Goal: Obtain resource: Download file/media

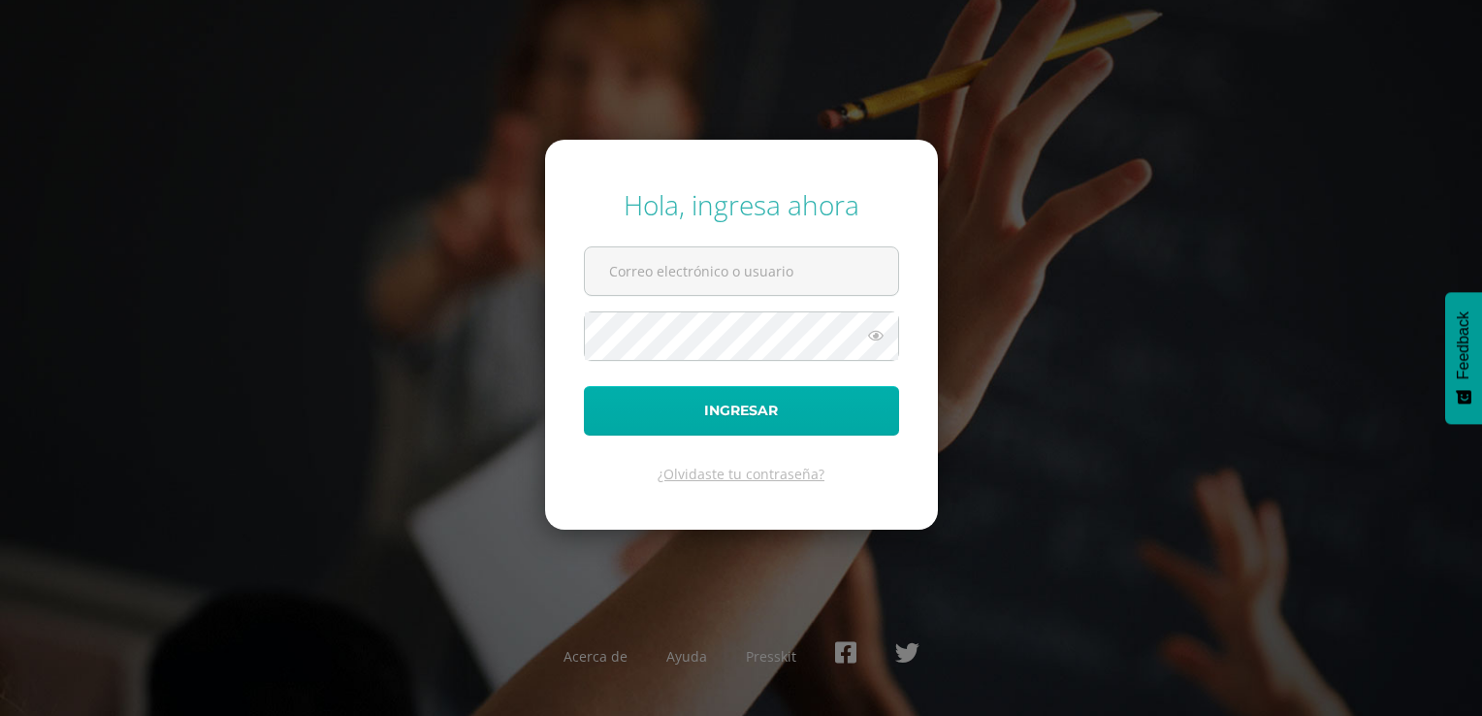
type input "luciacuncep@gmail.com"
click at [834, 403] on button "Ingresar" at bounding box center [741, 410] width 315 height 49
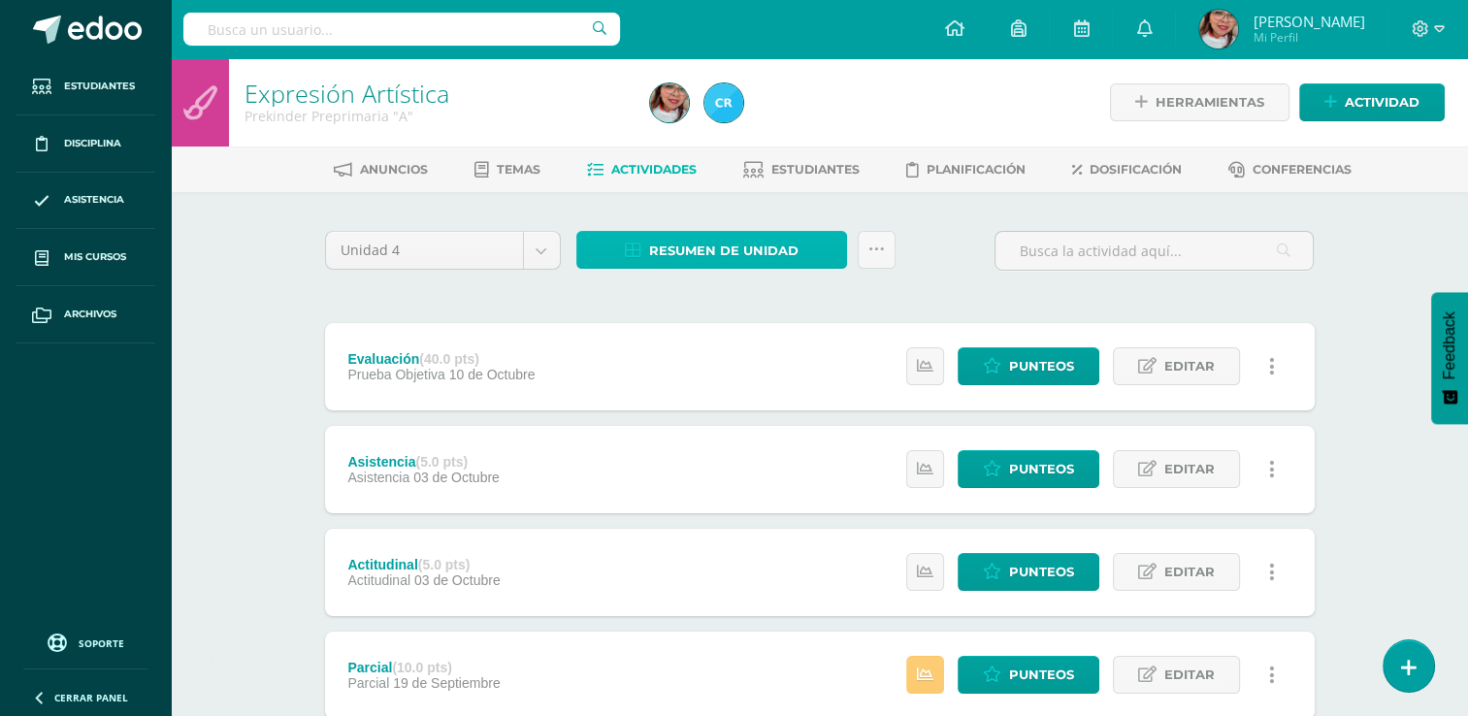
click at [797, 255] on link "Resumen de unidad" at bounding box center [711, 250] width 271 height 38
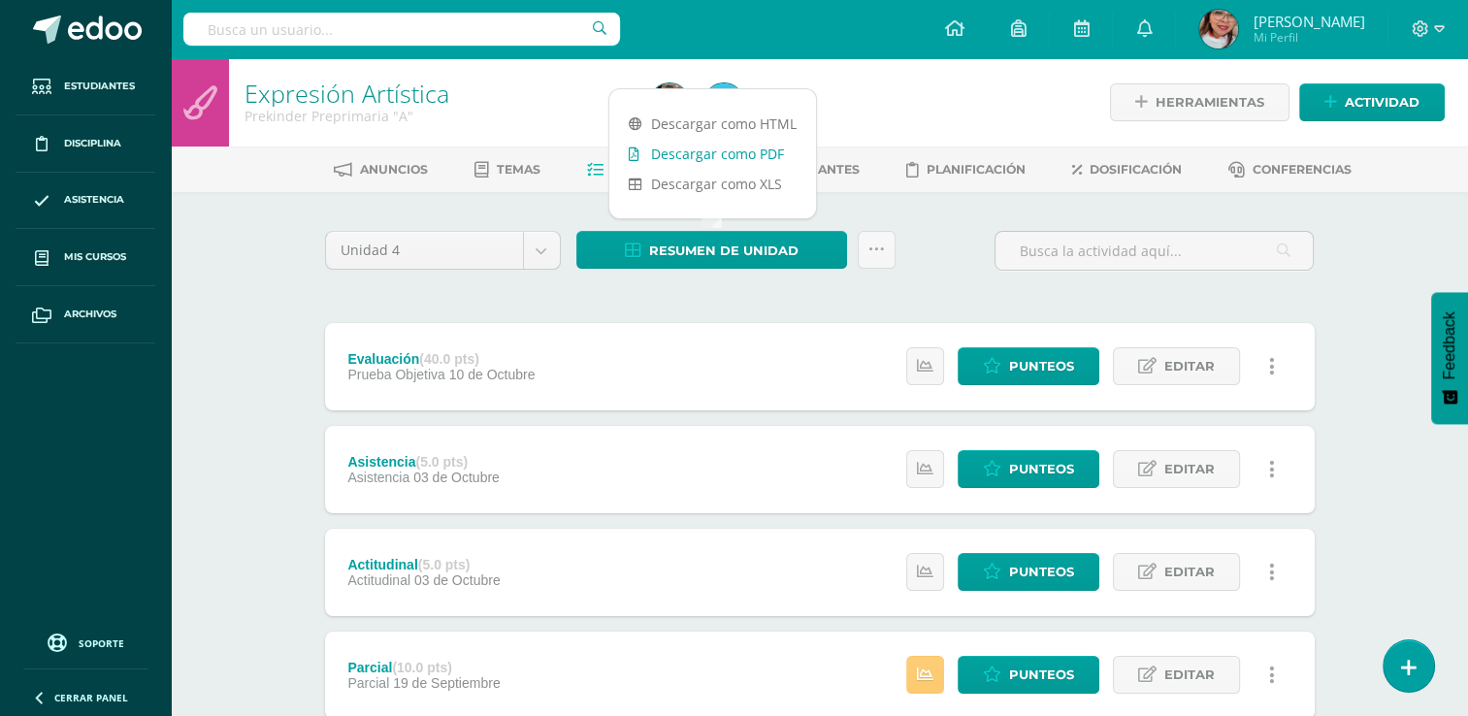
click at [746, 151] on link "Descargar como PDF" at bounding box center [712, 154] width 207 height 30
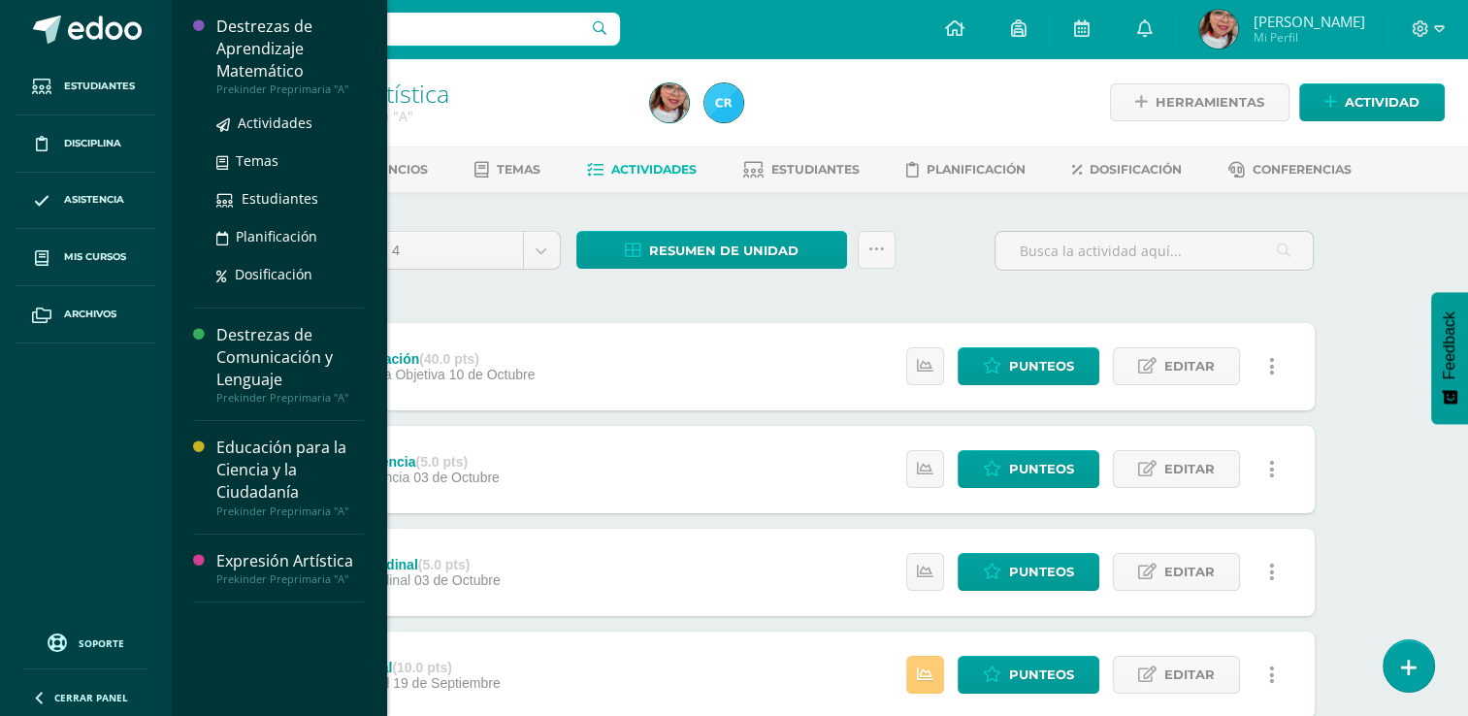
click at [261, 64] on div "Destrezas de Aprendizaje Matemático" at bounding box center [289, 49] width 147 height 67
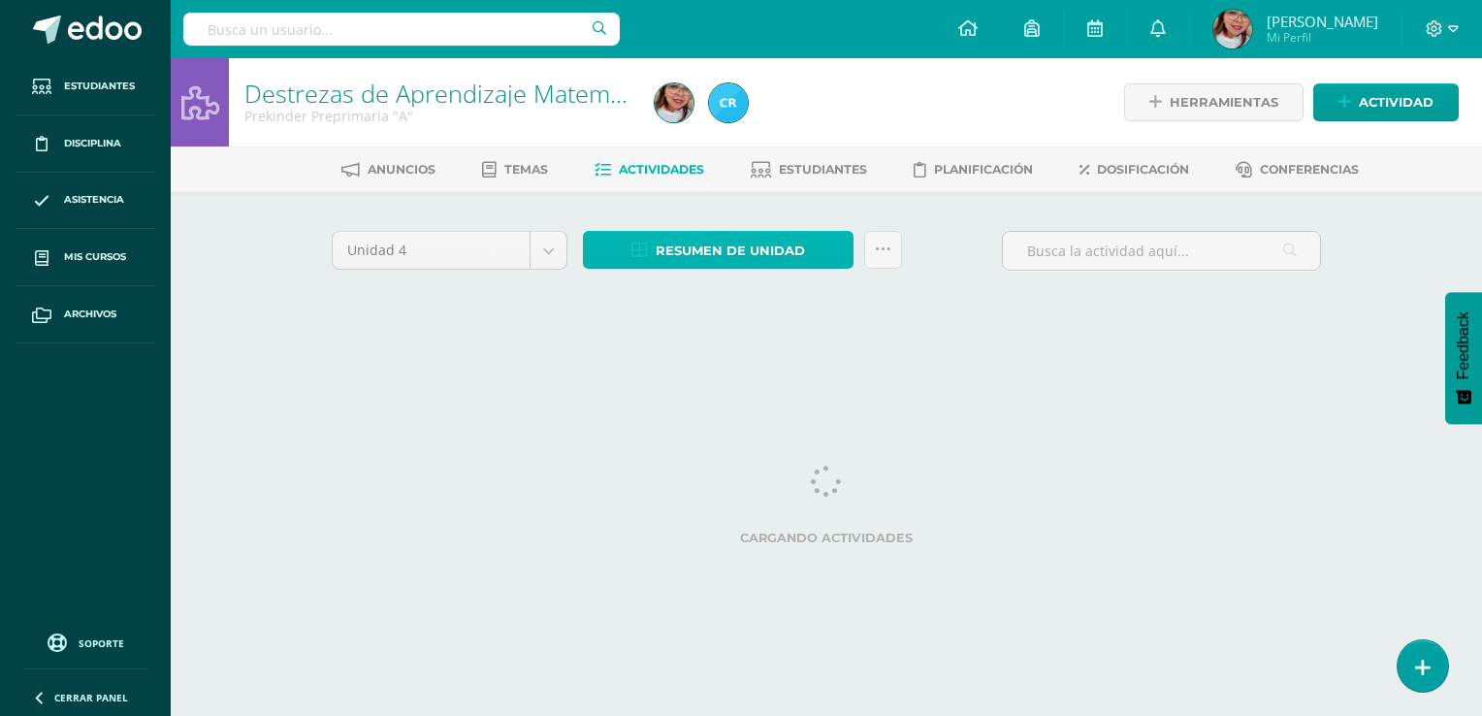
click at [712, 252] on span "Resumen de unidad" at bounding box center [730, 251] width 149 height 36
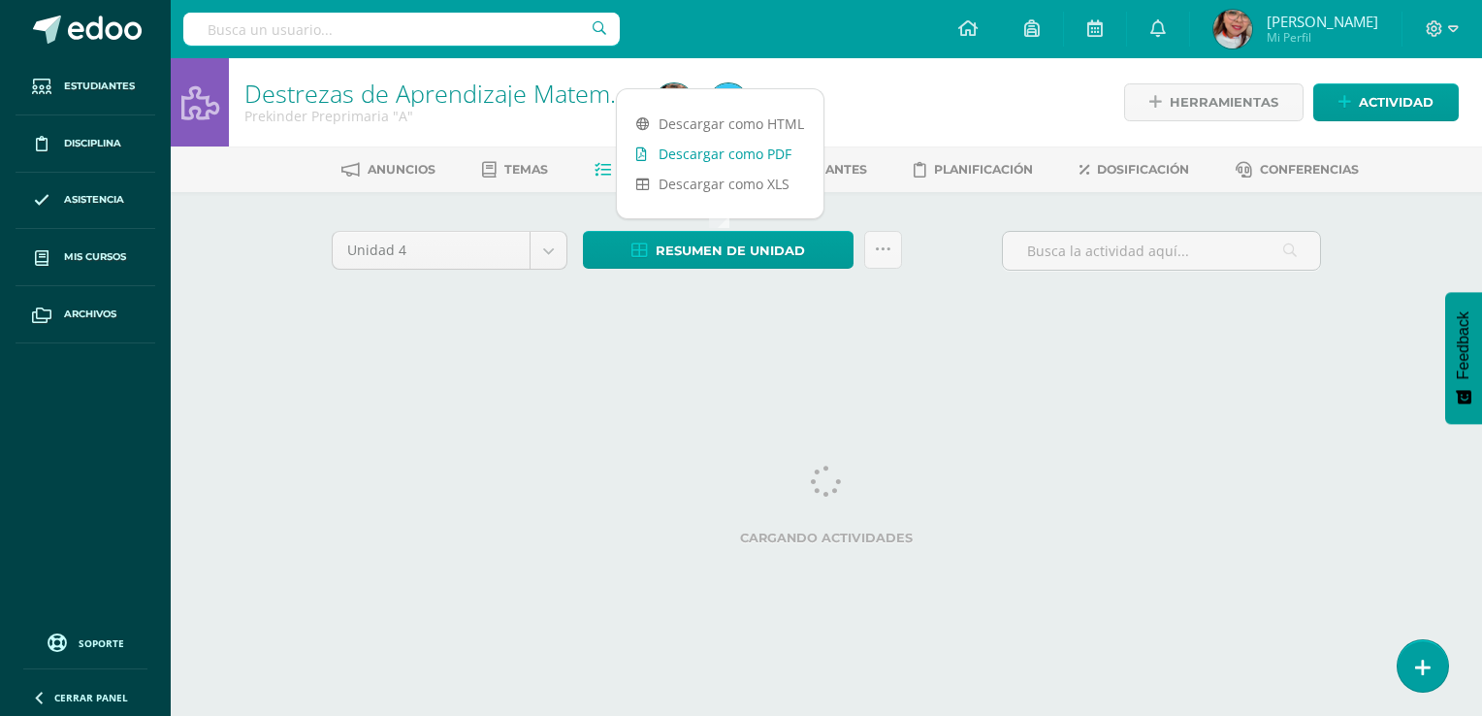
click at [720, 152] on link "Descargar como PDF" at bounding box center [720, 154] width 207 height 30
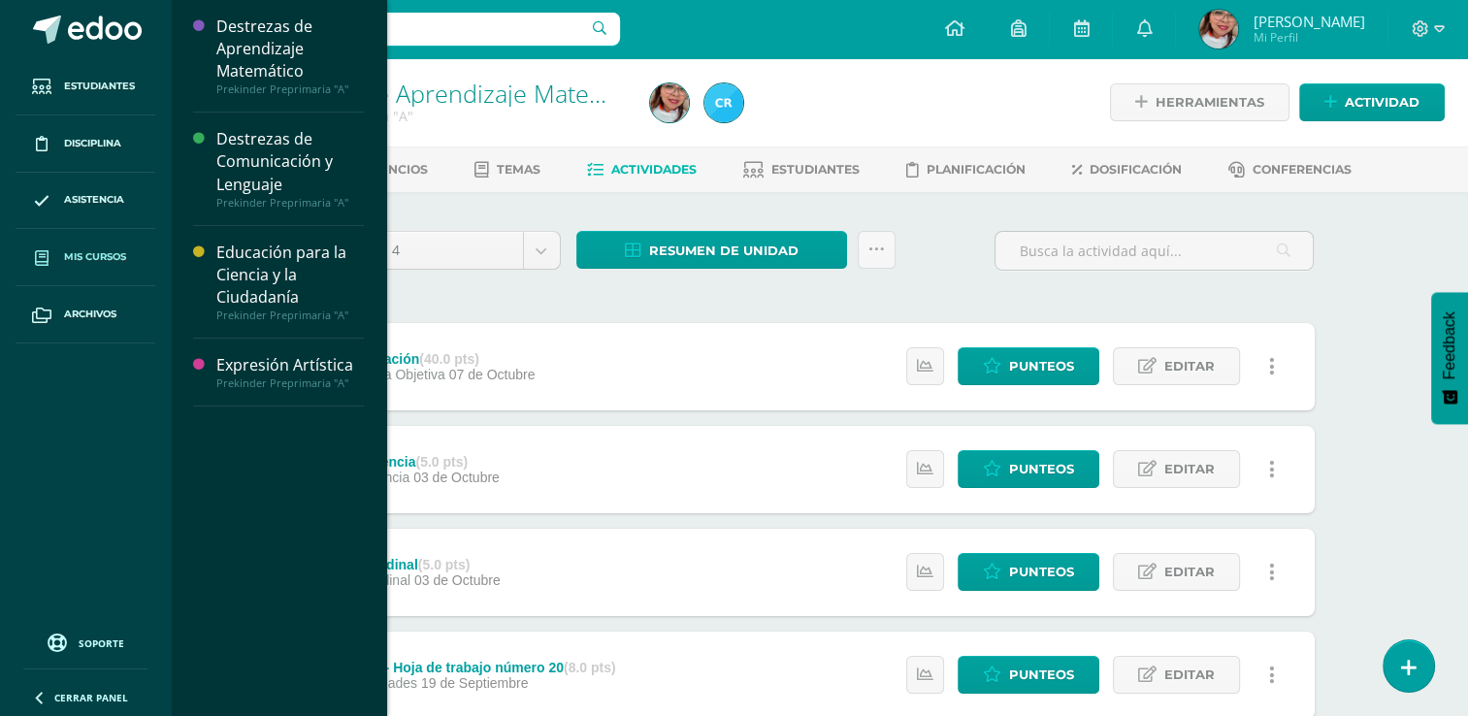
click at [93, 270] on link "Mis cursos" at bounding box center [86, 257] width 140 height 57
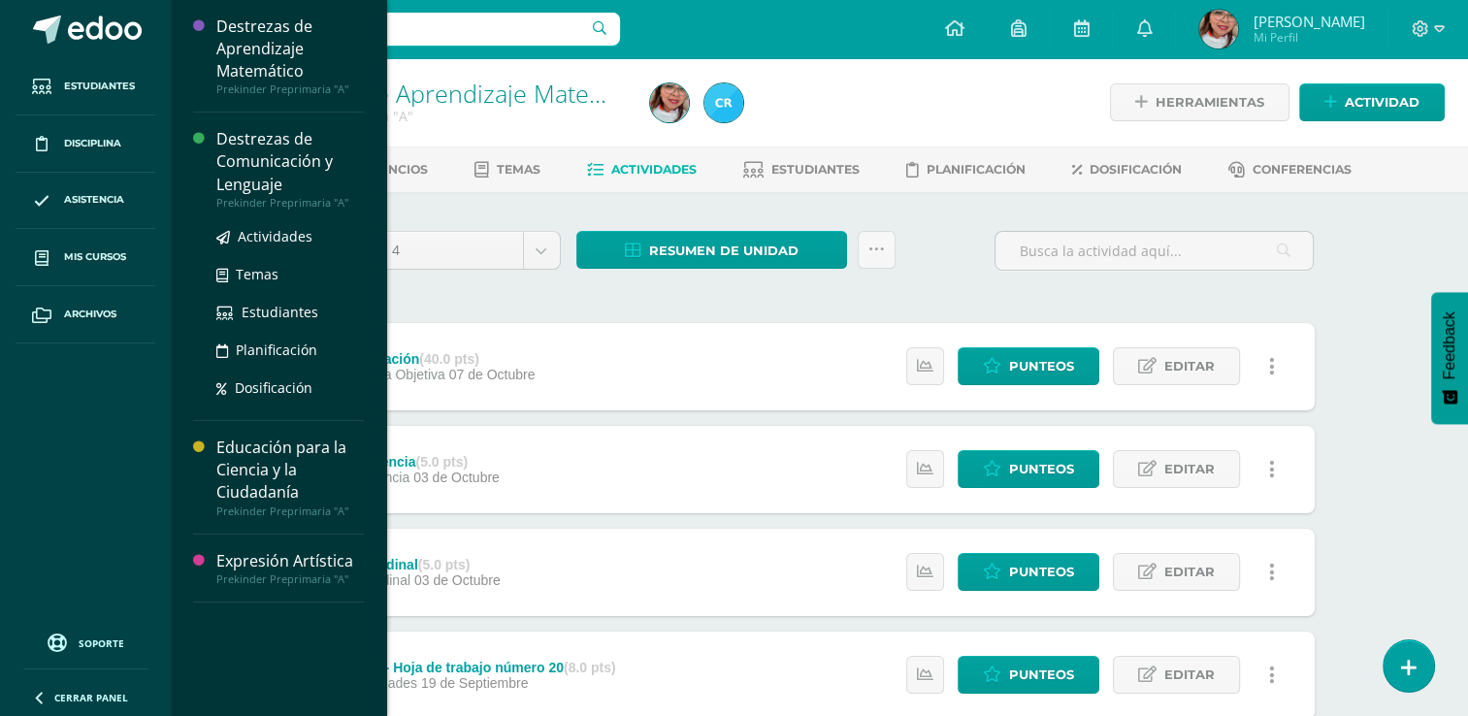
click at [272, 171] on div "Destrezas de Comunicación y Lenguaje" at bounding box center [289, 161] width 147 height 67
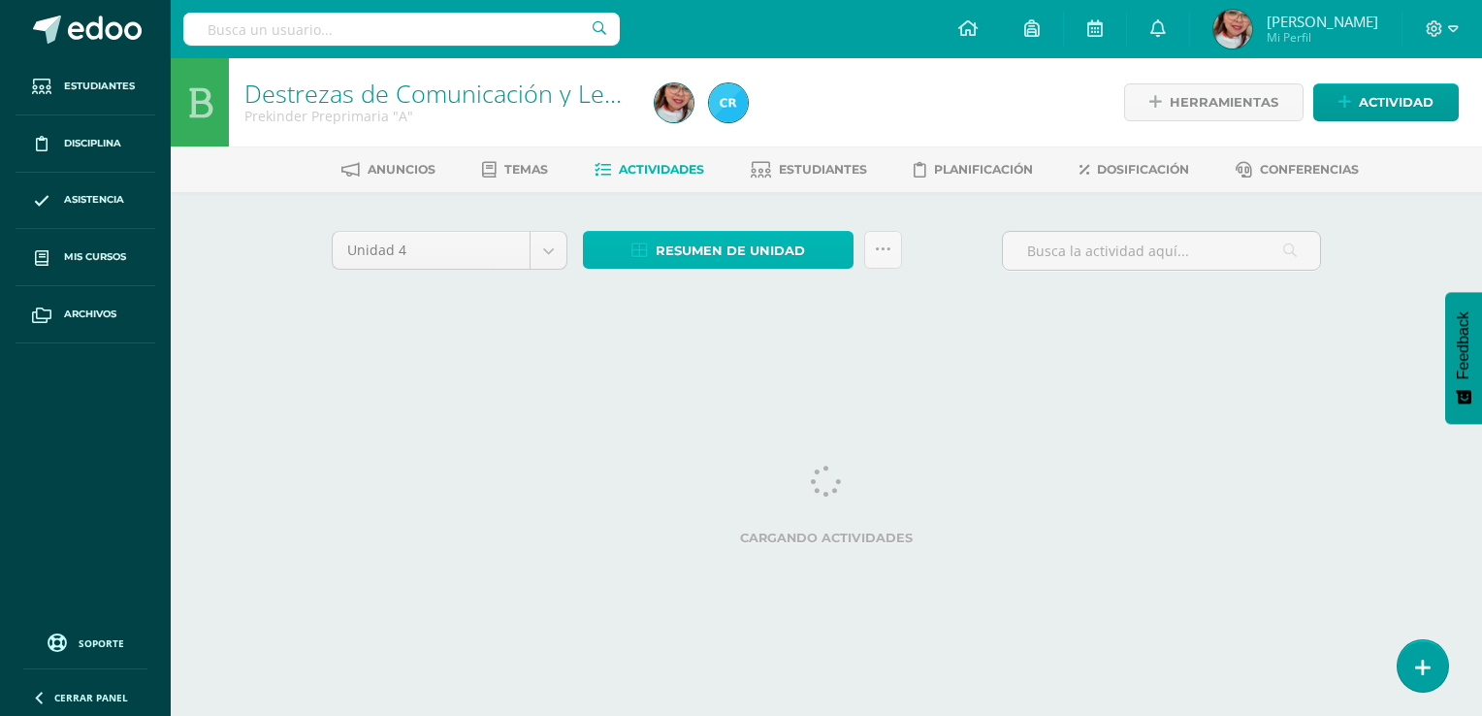
click at [730, 254] on span "Resumen de unidad" at bounding box center [730, 251] width 149 height 36
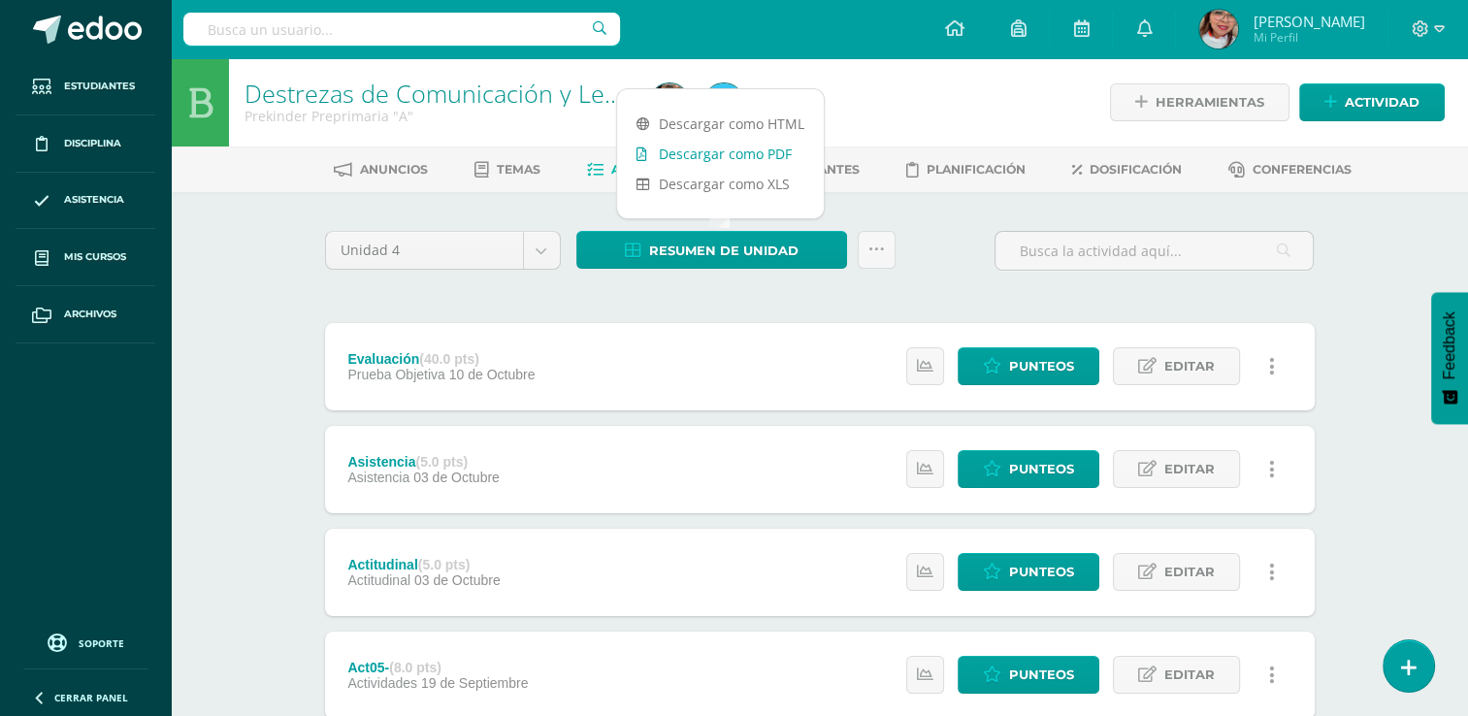
click at [738, 153] on link "Descargar como PDF" at bounding box center [720, 154] width 207 height 30
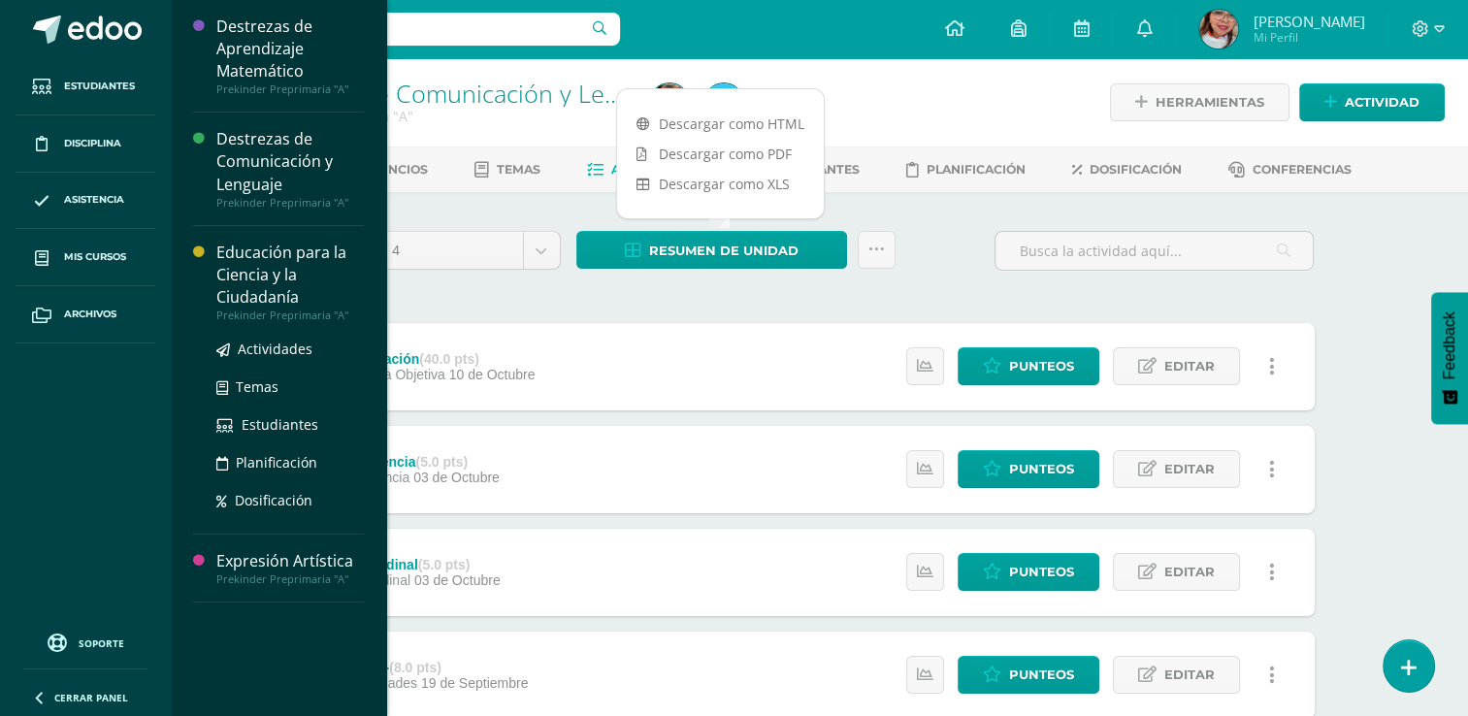
click at [302, 287] on div "Educación para la Ciencia y la Ciudadanía" at bounding box center [289, 275] width 147 height 67
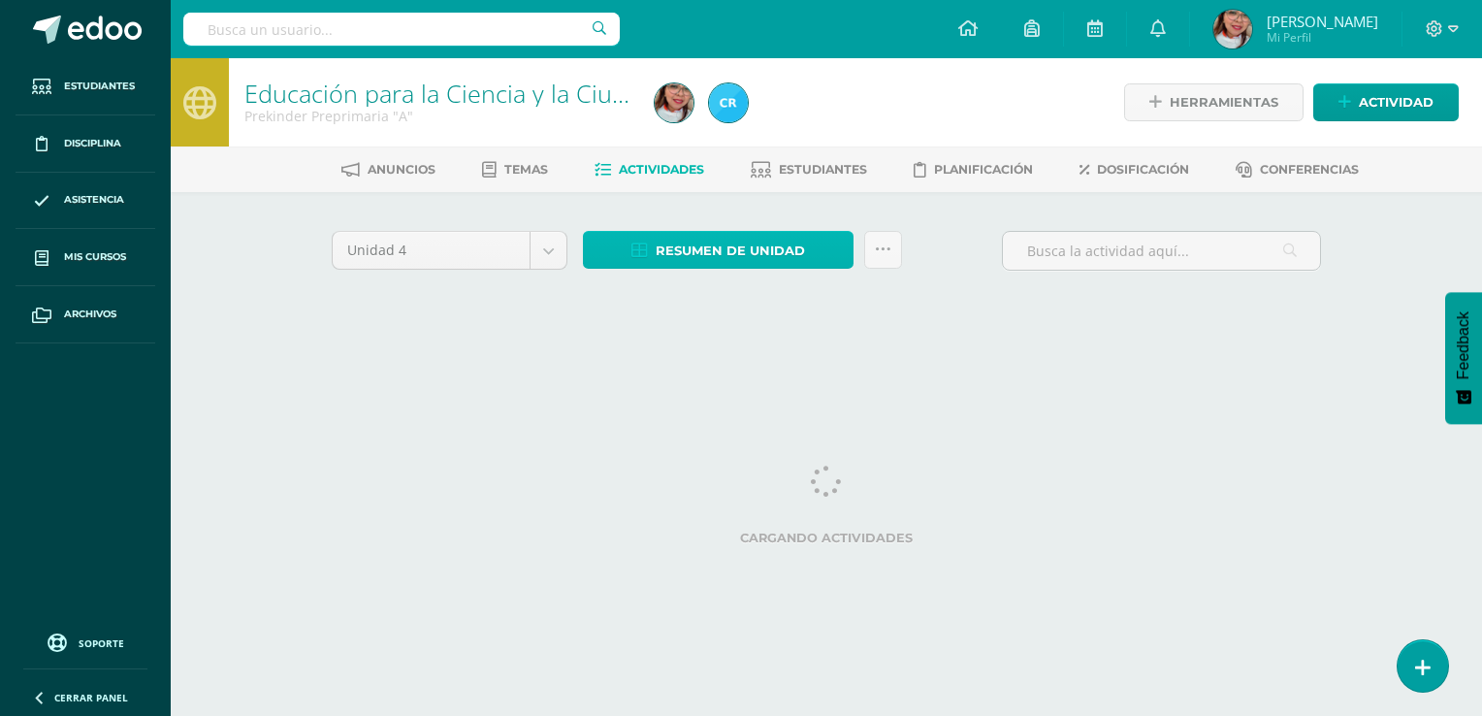
click at [778, 253] on span "Resumen de unidad" at bounding box center [730, 251] width 149 height 36
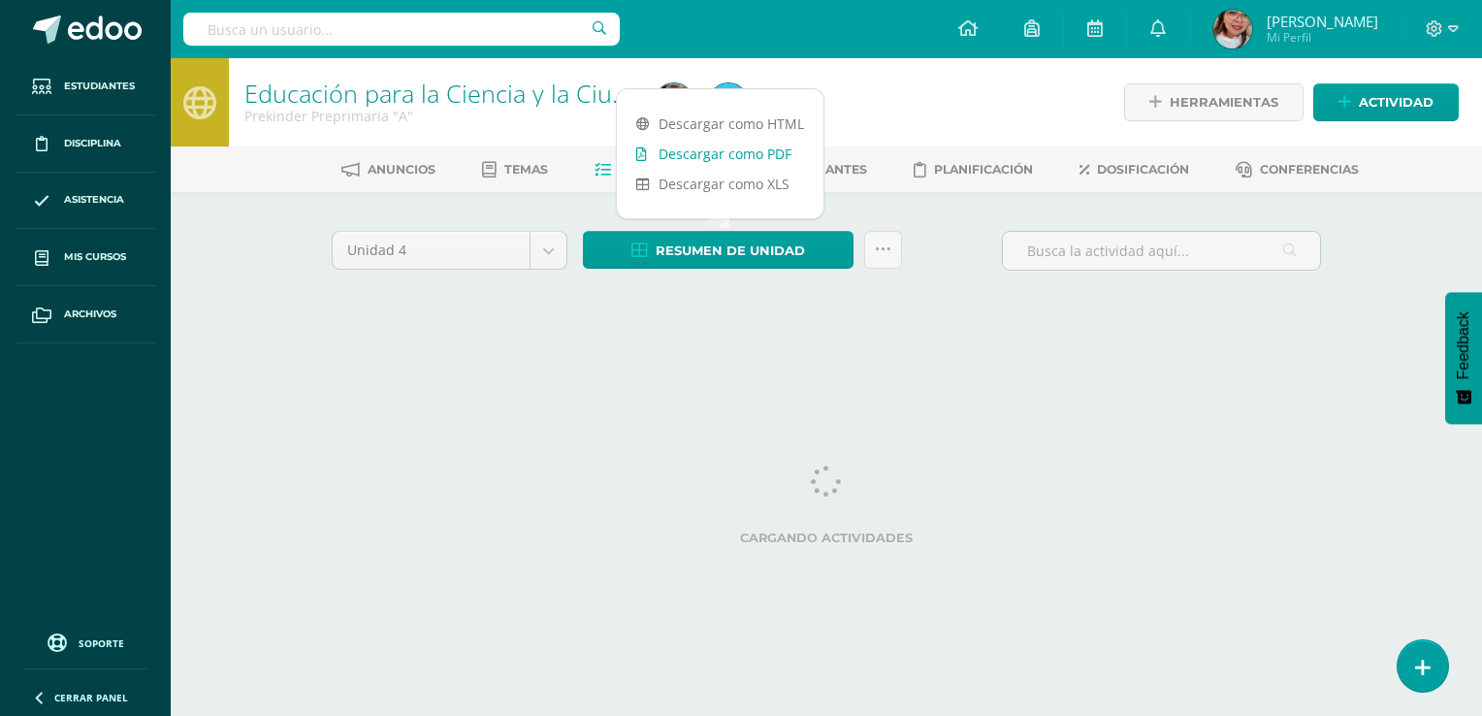
click at [749, 143] on link "Descargar como PDF" at bounding box center [720, 154] width 207 height 30
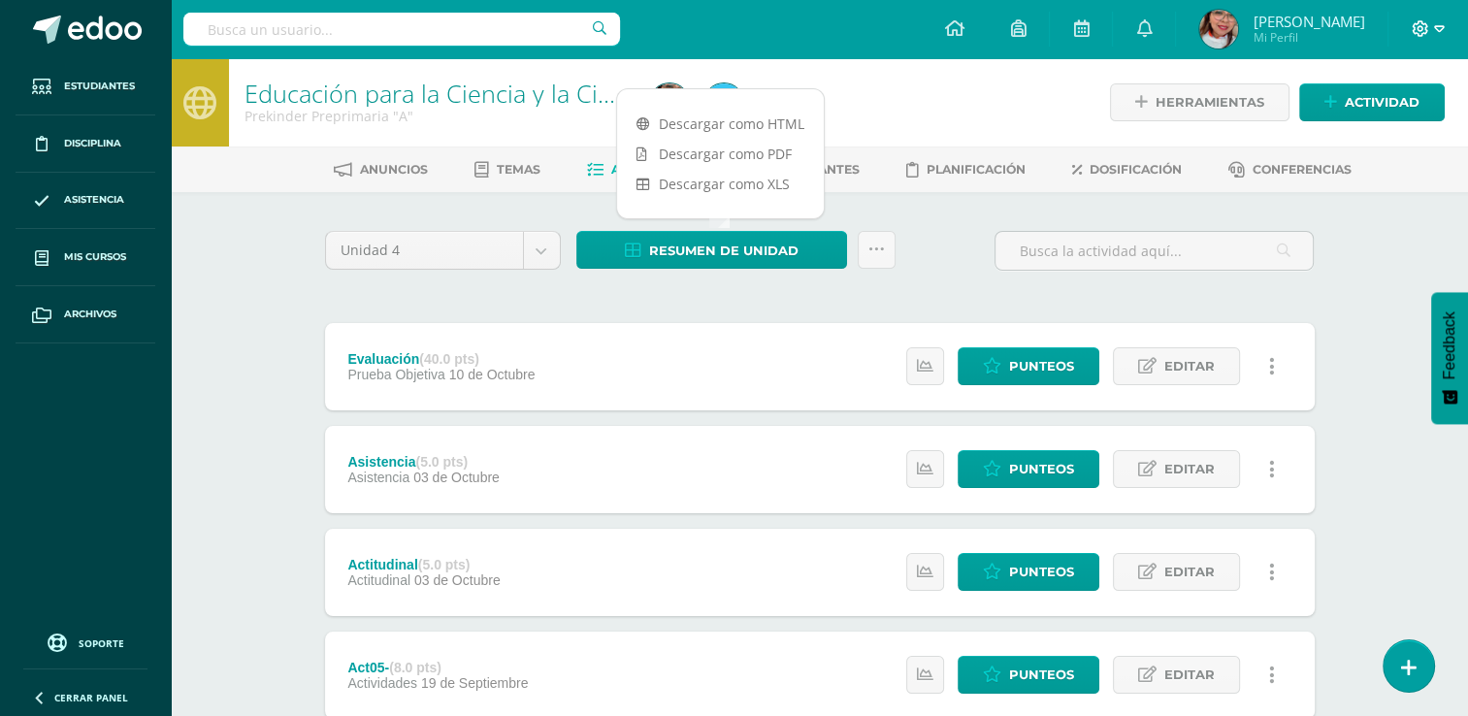
click at [1426, 32] on icon at bounding box center [1420, 28] width 16 height 16
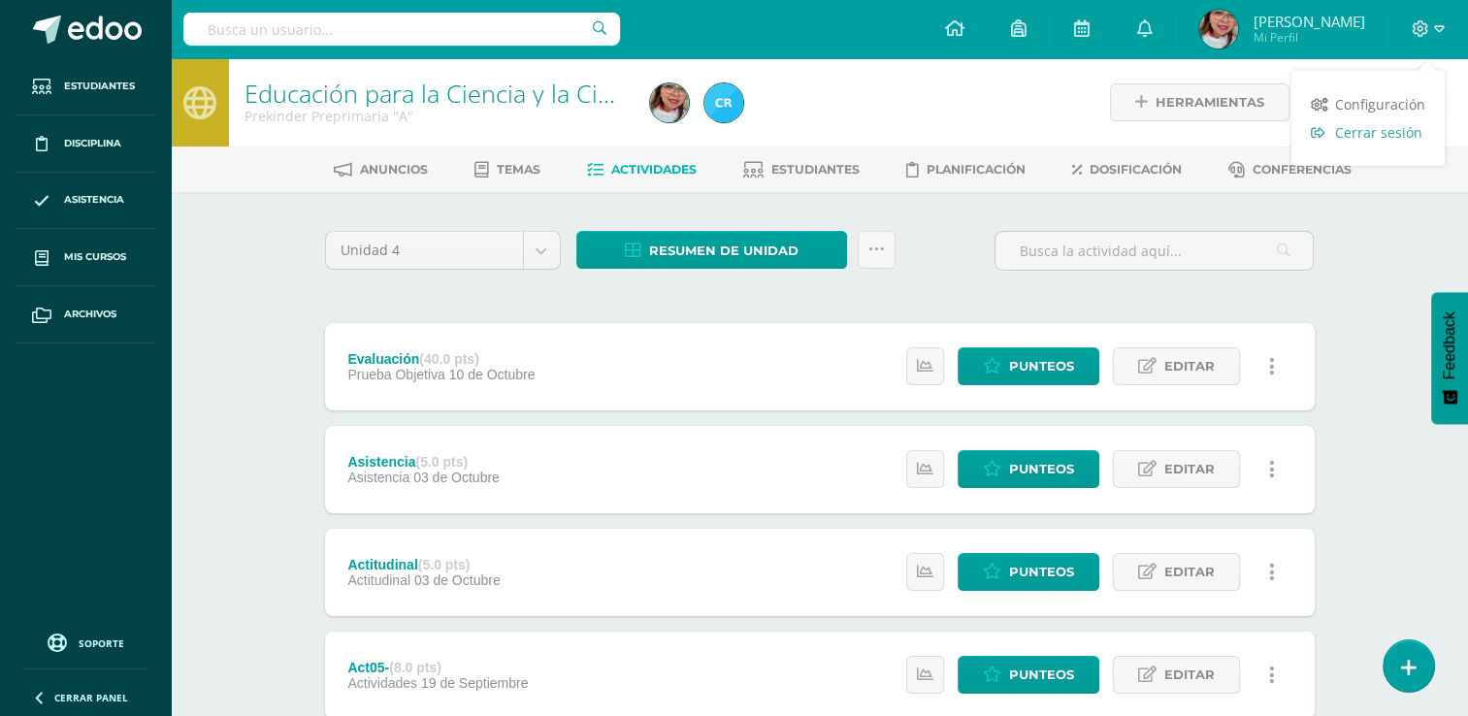
click at [1317, 130] on icon at bounding box center [1318, 132] width 14 height 14
